Goal: Communication & Community: Answer question/provide support

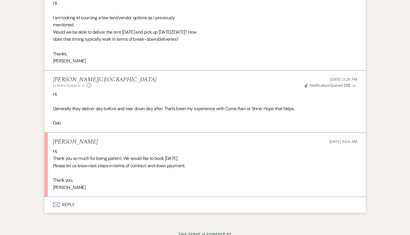
scroll to position [838, 0]
click at [70, 204] on button "Envelope Reply" at bounding box center [205, 204] width 321 height 16
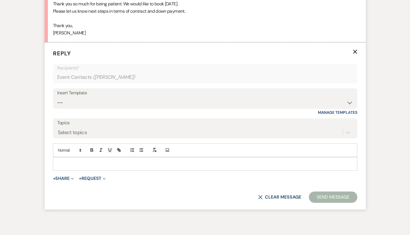
scroll to position [992, 0]
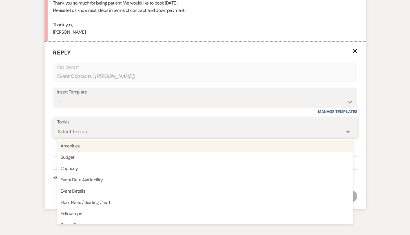
click at [348, 131] on icon at bounding box center [348, 132] width 6 height 6
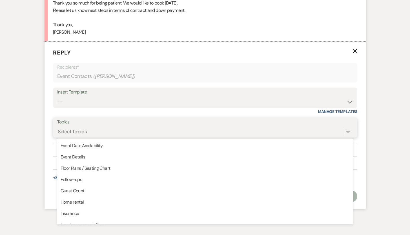
scroll to position [38, 0]
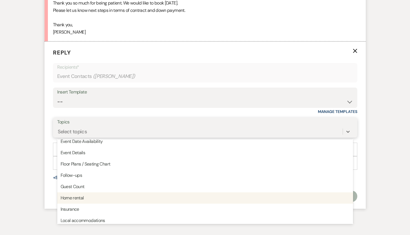
click at [134, 199] on div "Home rental" at bounding box center [205, 197] width 296 height 11
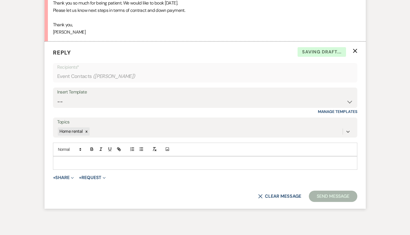
click at [107, 161] on p at bounding box center [205, 163] width 295 height 6
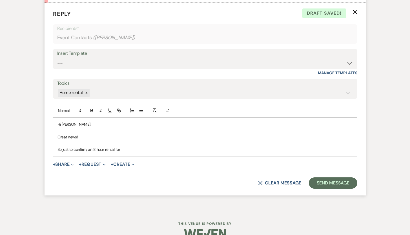
scroll to position [1043, 0]
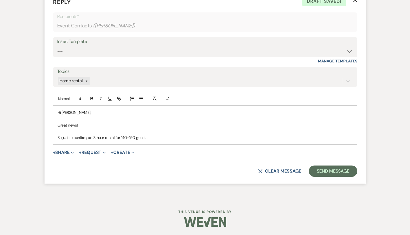
click at [89, 138] on p "So just to confirm, an 8 hour rental for 140-150 guests" at bounding box center [205, 137] width 295 height 6
drag, startPoint x: 89, startPoint y: 138, endPoint x: 110, endPoint y: 138, distance: 21.1
click at [110, 138] on p "So just to confirm, you want an 8 hour rental for 140-150 guests" at bounding box center [205, 137] width 295 height 6
click at [165, 137] on p "So just to confirm, you want an 8-hour rental for 140-150 guests" at bounding box center [205, 137] width 295 height 6
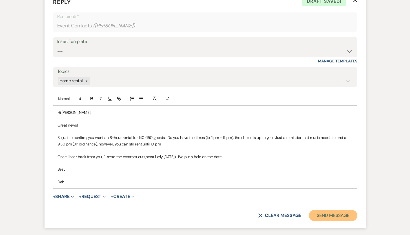
click at [328, 214] on button "Send Message" at bounding box center [333, 214] width 48 height 11
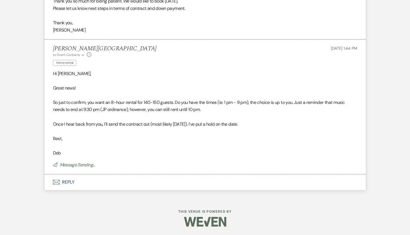
scroll to position [994, 0]
